Goal: Task Accomplishment & Management: Use online tool/utility

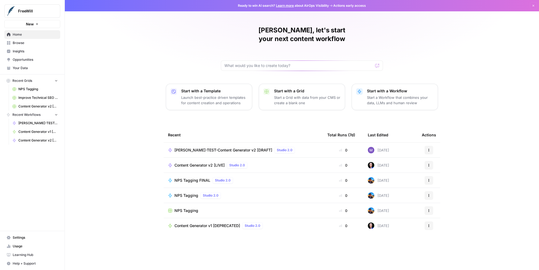
click at [240, 148] on span "[PERSON_NAME]-TEST-Content Generator v2 [DRAFT]" at bounding box center [224, 150] width 98 height 5
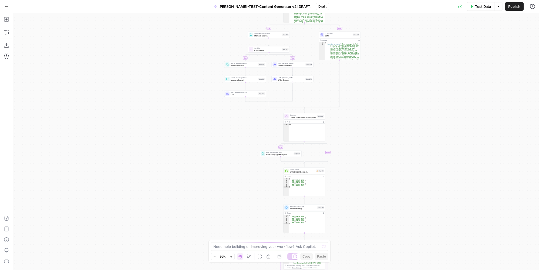
drag, startPoint x: 336, startPoint y: 55, endPoint x: 354, endPoint y: 171, distance: 117.2
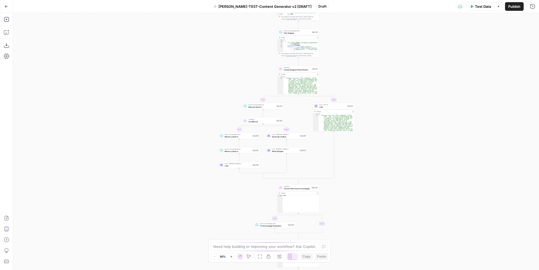
drag, startPoint x: 363, startPoint y: 86, endPoint x: 357, endPoint y: 158, distance: 72.1
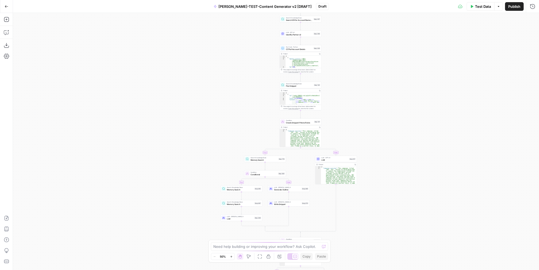
drag, startPoint x: 343, startPoint y: 35, endPoint x: 345, endPoint y: 88, distance: 52.4
type textarea "**********"
click at [303, 61] on div "[ { "@odata.context" : "[URL] .[DOMAIN_NAME][URL] /$metadata#Account(PrimaryChu…" at bounding box center [302, 63] width 34 height 15
click at [303, 45] on div "Copy step Delete step Edit Note Test" at bounding box center [306, 43] width 27 height 5
click at [302, 48] on span "CZ Pull Account Details" at bounding box center [299, 49] width 26 height 3
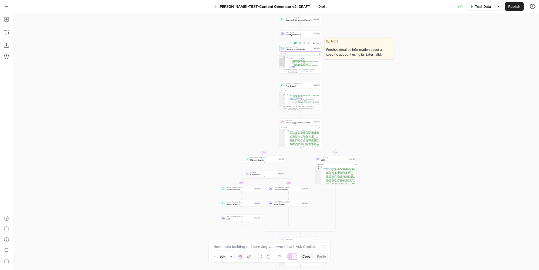
click at [302, 48] on span "CZ Pull Account Details" at bounding box center [299, 49] width 26 height 3
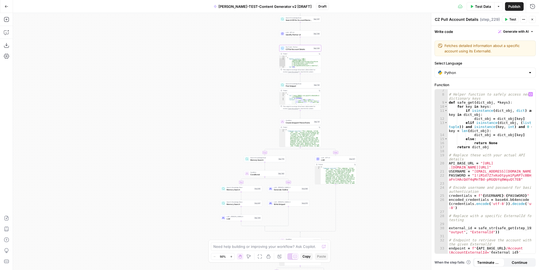
scroll to position [73, 0]
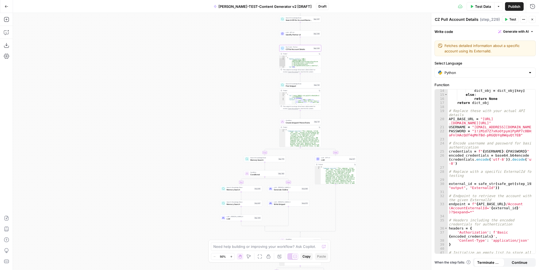
type textarea "*"
click at [306, 96] on div "[ { "id" : "vsdid:209651:rid:yq1zItlsrOeikLKhrx1QV :cid:48383476" , "score" : 0…" at bounding box center [302, 99] width 34 height 15
click at [301, 57] on div "[ { "@odata.context" : "[URL] .[DOMAIN_NAME][URL] /$metadata#Account(PrimaryChu…" at bounding box center [302, 63] width 34 height 15
type textarea "* ***"
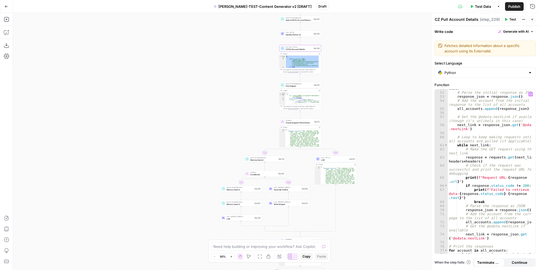
scroll to position [309, 0]
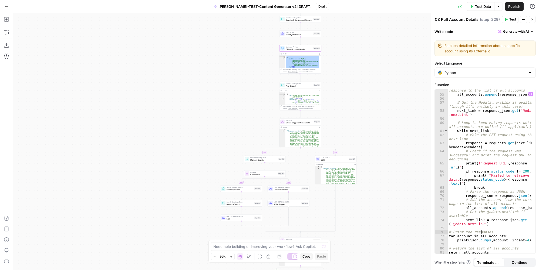
click at [482, 230] on div "# Add the account from the initial response to the list of all accounts all_acc…" at bounding box center [490, 172] width 84 height 177
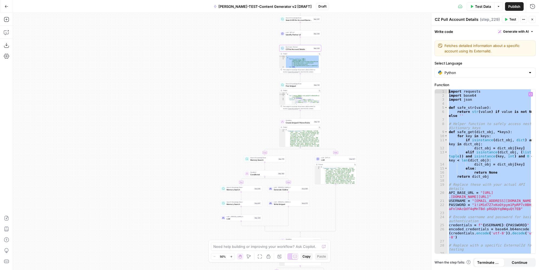
scroll to position [0, 0]
drag, startPoint x: 491, startPoint y: 250, endPoint x: 391, endPoint y: 9, distance: 261.4
click at [405, 18] on body "FreeWill New Home Browse Insights Opportunities Your Data Recent Grids NPS Tagg…" at bounding box center [269, 135] width 539 height 270
click at [496, 208] on div "import requests import base64 import json def safe_str ( value ) : return str (…" at bounding box center [490, 171] width 84 height 164
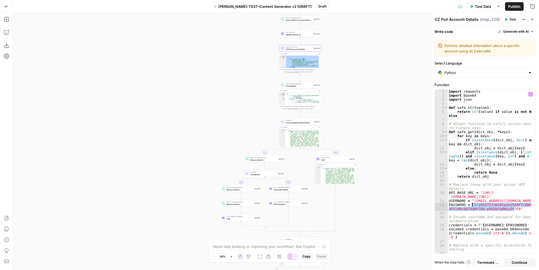
drag, startPoint x: 515, startPoint y: 208, endPoint x: 473, endPoint y: 205, distance: 42.0
click at [473, 205] on div "import requests import base64 import json def safe_str ( value ) : return str (…" at bounding box center [490, 177] width 84 height 177
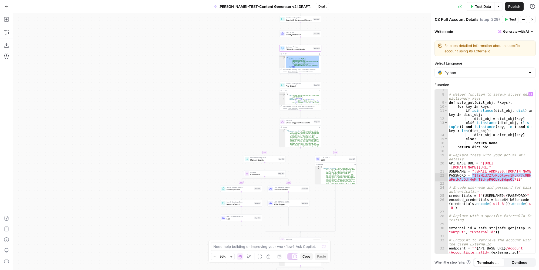
click at [473, 178] on div "# Helper function to safely access nested dictionary keys def safe_get ( dict_o…" at bounding box center [490, 171] width 84 height 164
drag, startPoint x: 450, startPoint y: 166, endPoint x: 524, endPoint y: 181, distance: 75.2
click at [524, 181] on div "# Helper function to safely access nested dictionary keys def safe_get ( dict_o…" at bounding box center [490, 178] width 84 height 181
click at [516, 179] on div "# Helper function to safely access nested dictionary keys def safe_get ( dict_o…" at bounding box center [490, 171] width 84 height 164
drag, startPoint x: 462, startPoint y: 174, endPoint x: 374, endPoint y: 133, distance: 96.7
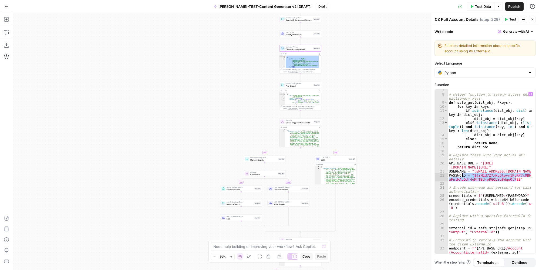
click at [460, 173] on div "# Helper function to safely access nested dictionary keys def safe_get ( dict_o…" at bounding box center [490, 178] width 84 height 181
click at [495, 172] on div "# Helper function to safely access nested dictionary keys def safe_get ( dict_o…" at bounding box center [490, 178] width 84 height 181
drag, startPoint x: 470, startPoint y: 174, endPoint x: 520, endPoint y: 182, distance: 50.9
click at [520, 182] on div "# Helper function to safely access nested dictionary keys def safe_get ( dict_o…" at bounding box center [490, 178] width 84 height 181
type textarea "**********"
